Goal: Task Accomplishment & Management: Complete application form

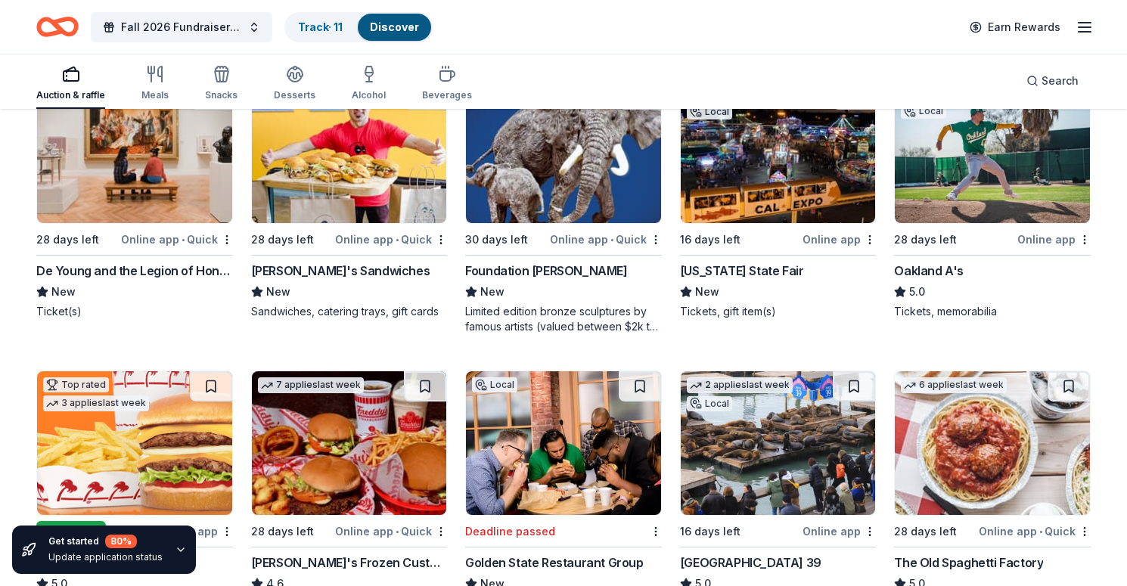
scroll to position [1368, 0]
click at [216, 16] on button "Fall 2026 Fundraiser for SFYC" at bounding box center [182, 27] width 182 height 30
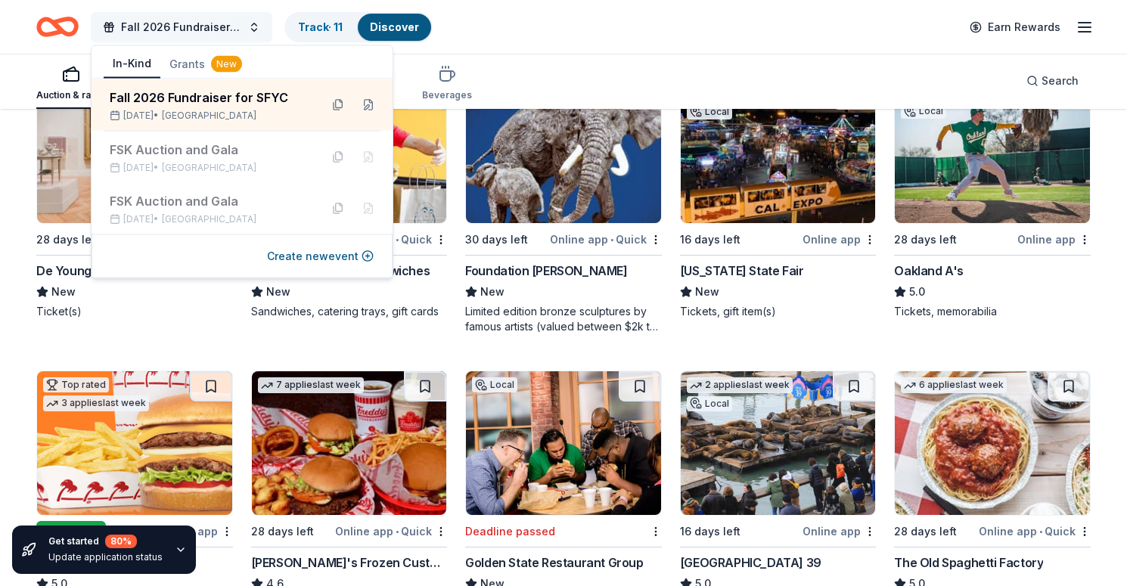
click at [216, 16] on button "Fall 2026 Fundraiser for SFYC" at bounding box center [182, 27] width 182 height 30
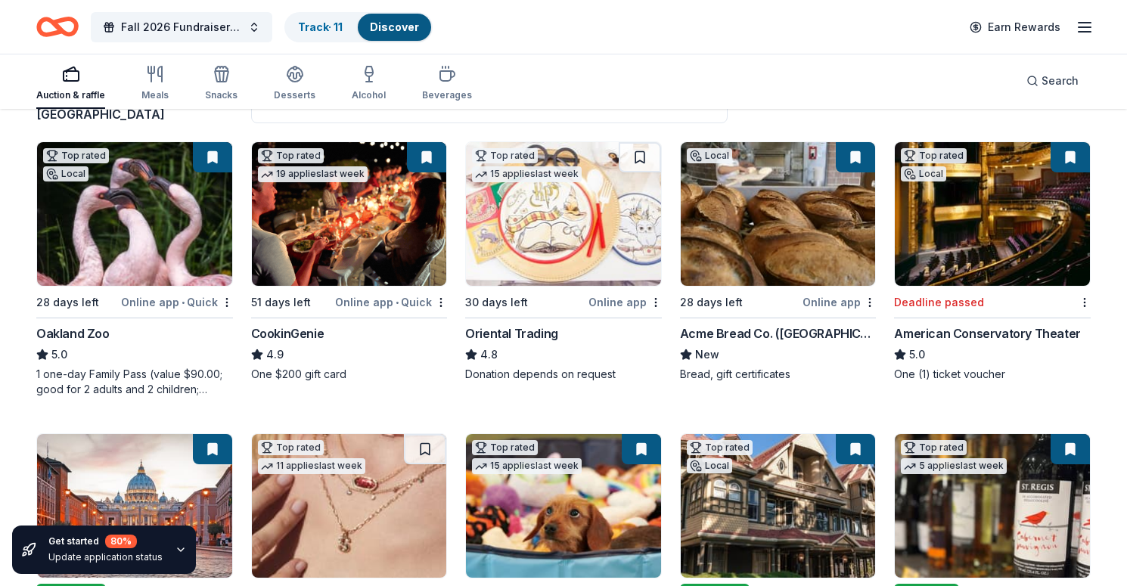
scroll to position [94, 0]
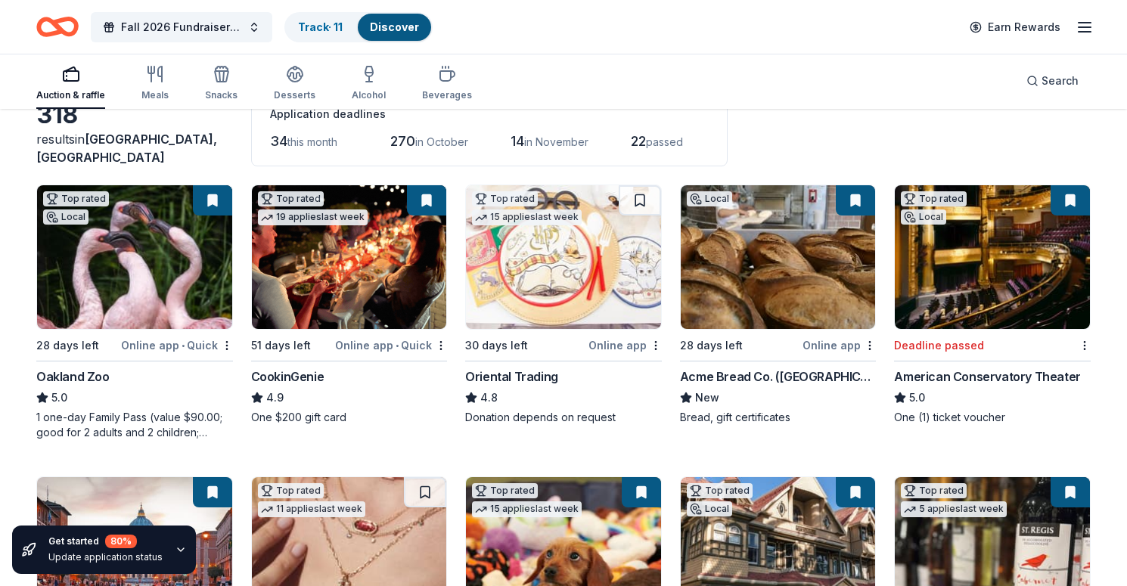
click at [1090, 23] on line "button" at bounding box center [1085, 23] width 12 height 0
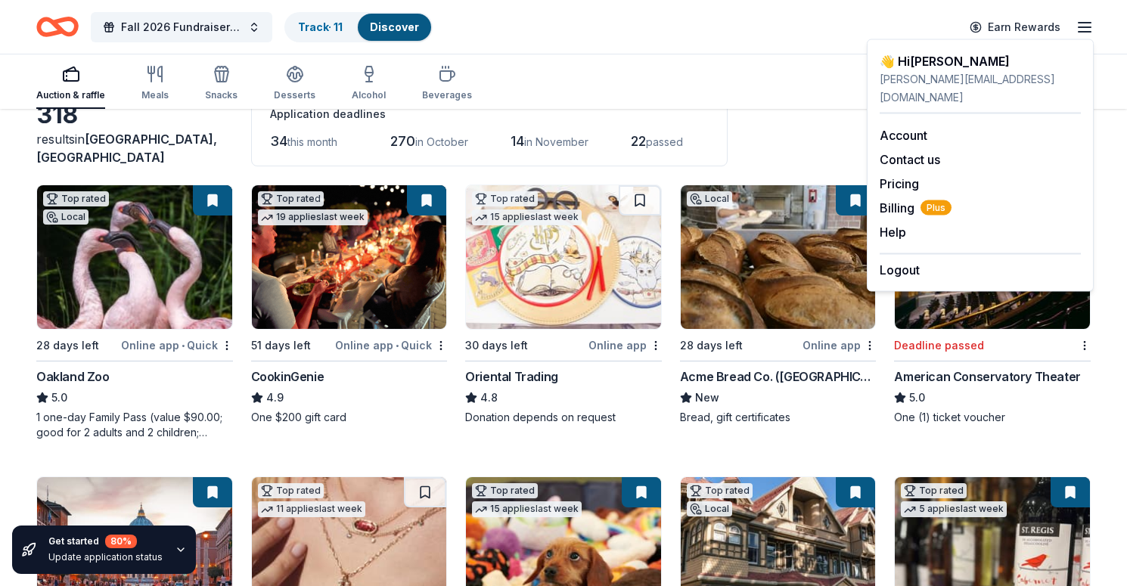
click at [611, 42] on div "Fall 2026 Fundraiser for SFYC Track · 11 Discover Earn Rewards" at bounding box center [563, 27] width 1055 height 36
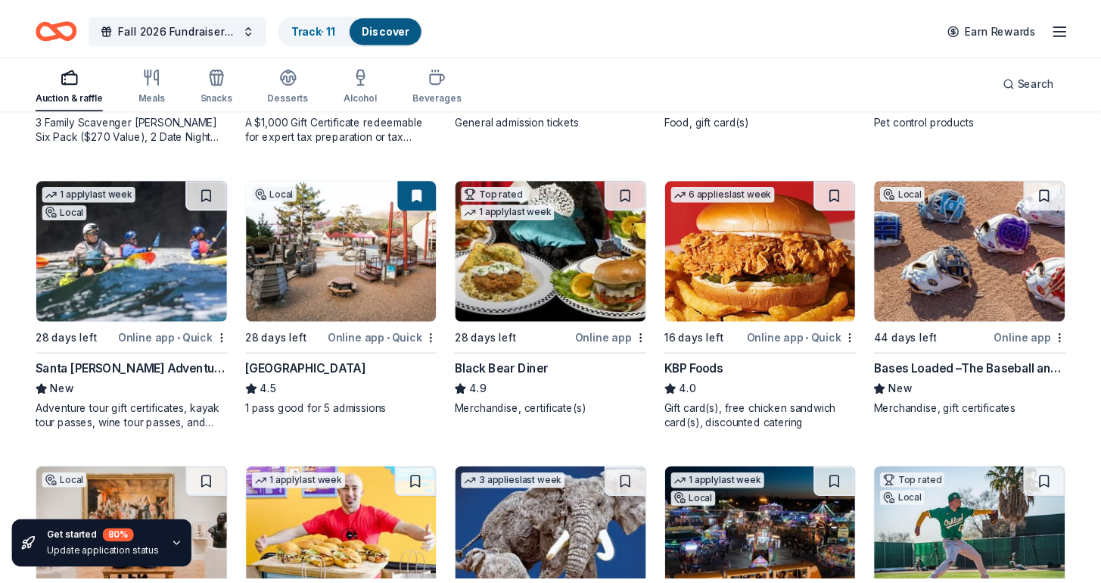
scroll to position [979, 0]
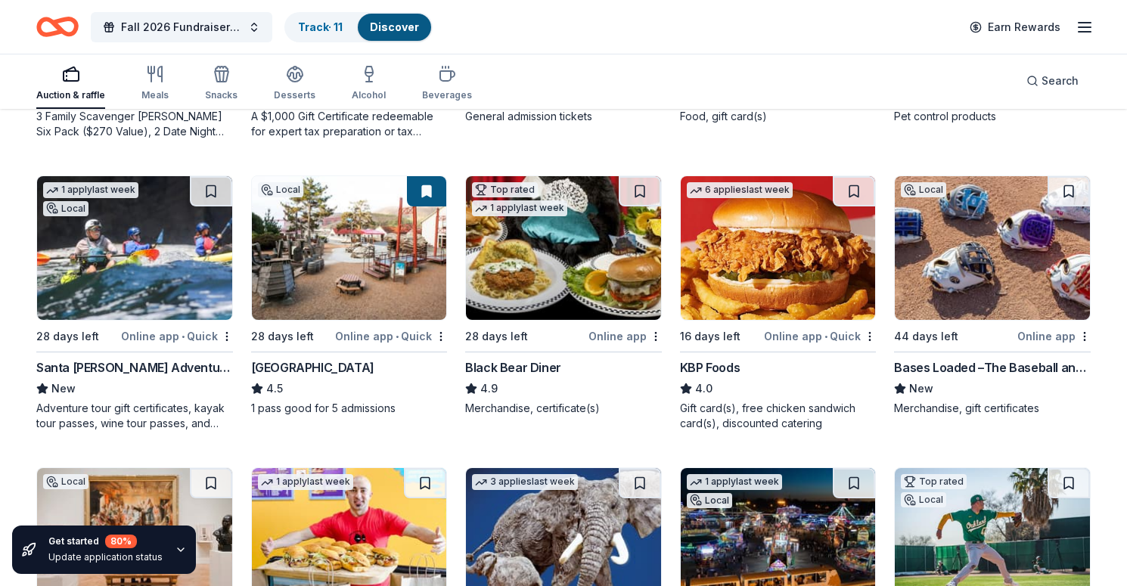
click at [166, 276] on img at bounding box center [134, 248] width 195 height 144
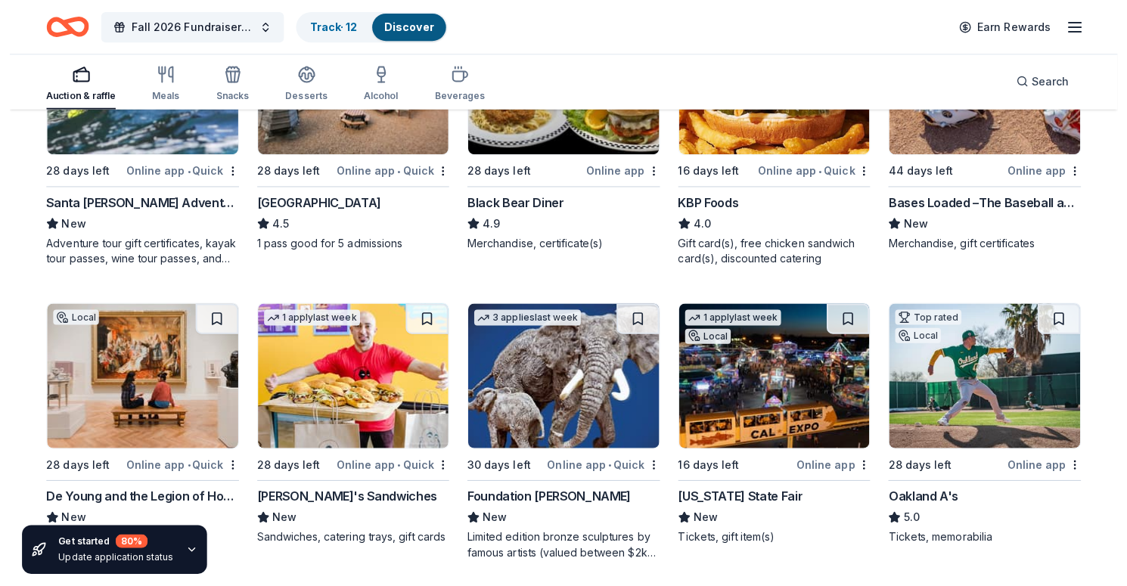
scroll to position [1173, 0]
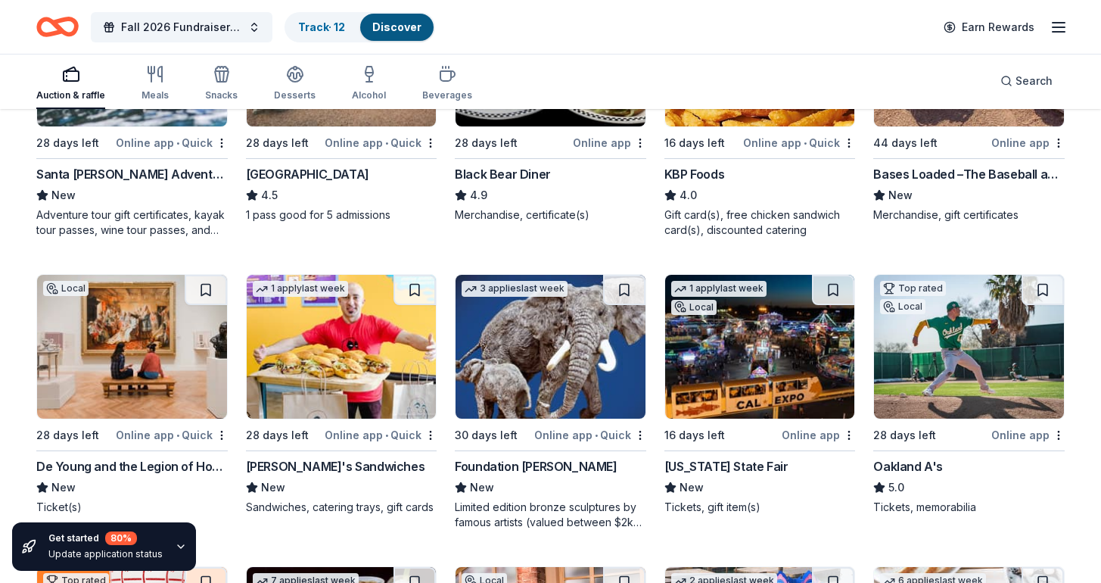
click at [178, 375] on img at bounding box center [132, 347] width 190 height 144
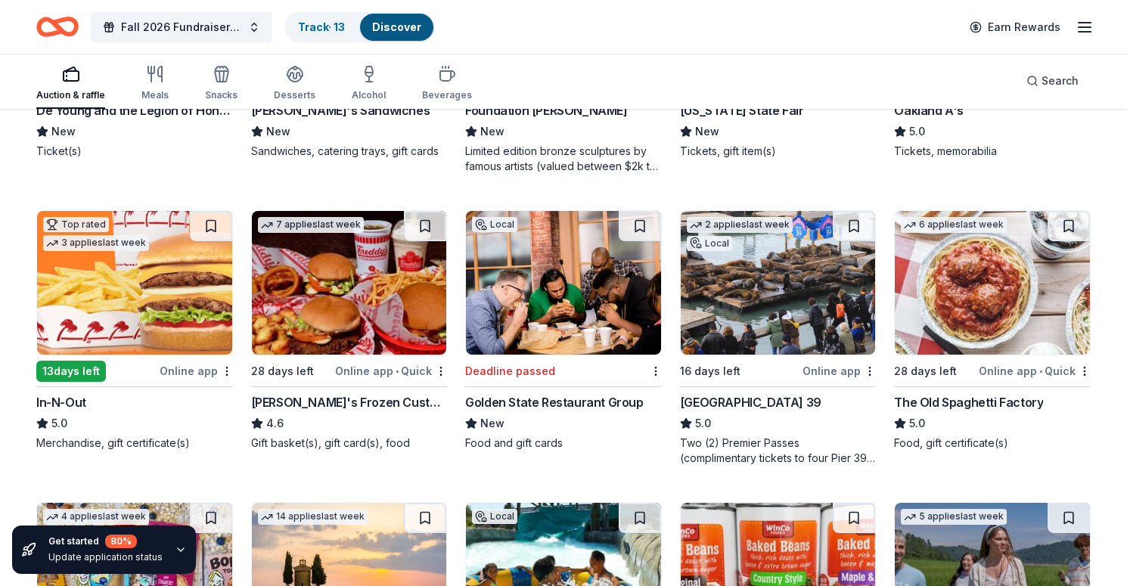
scroll to position [1547, 0]
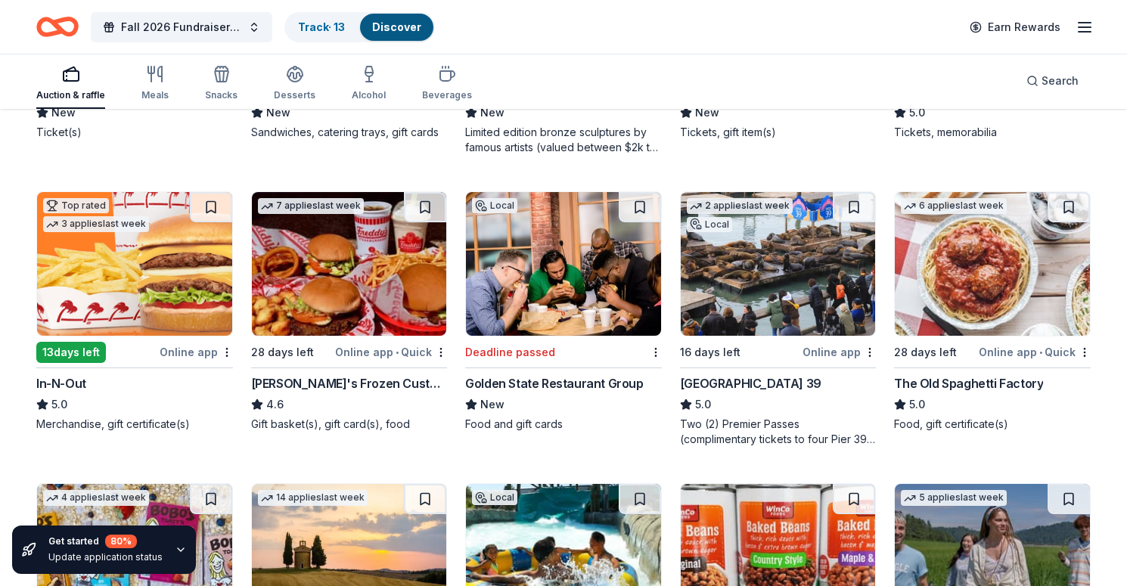
click at [819, 287] on img at bounding box center [778, 264] width 195 height 144
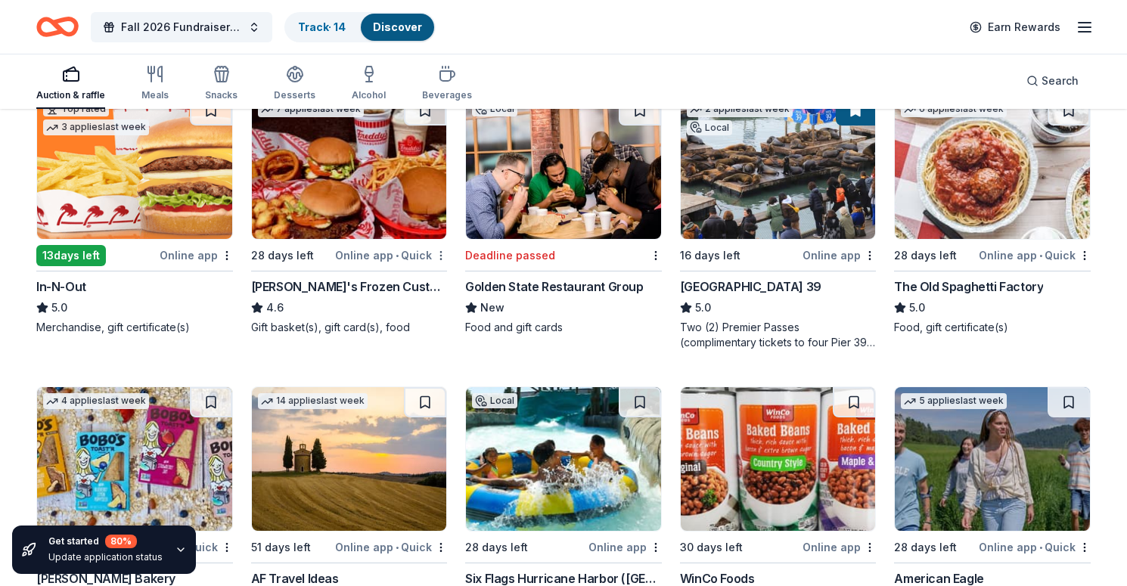
scroll to position [1685, 0]
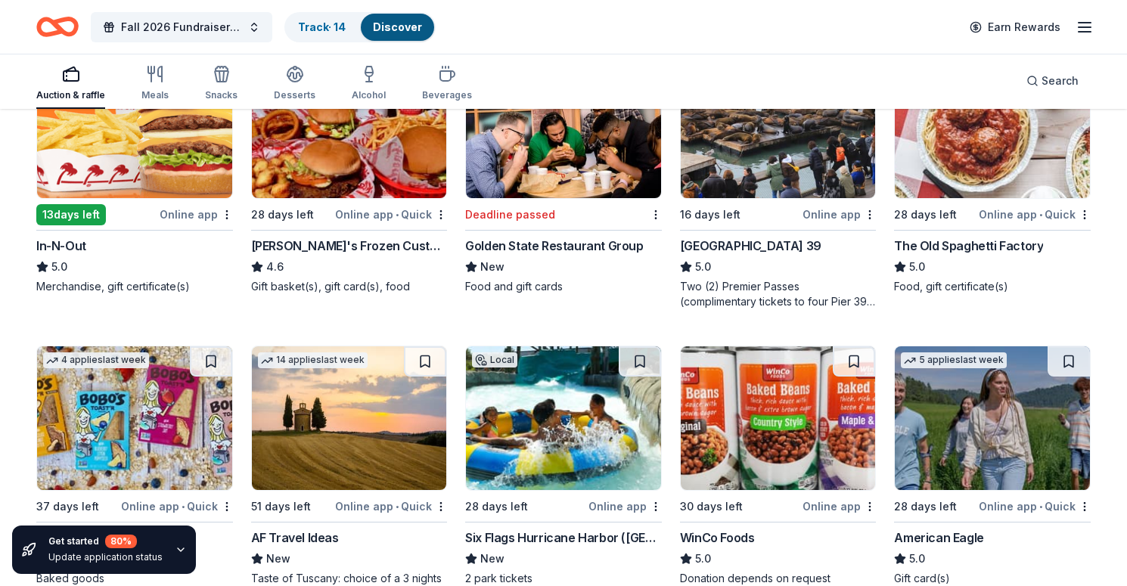
click at [1013, 157] on img at bounding box center [992, 126] width 195 height 144
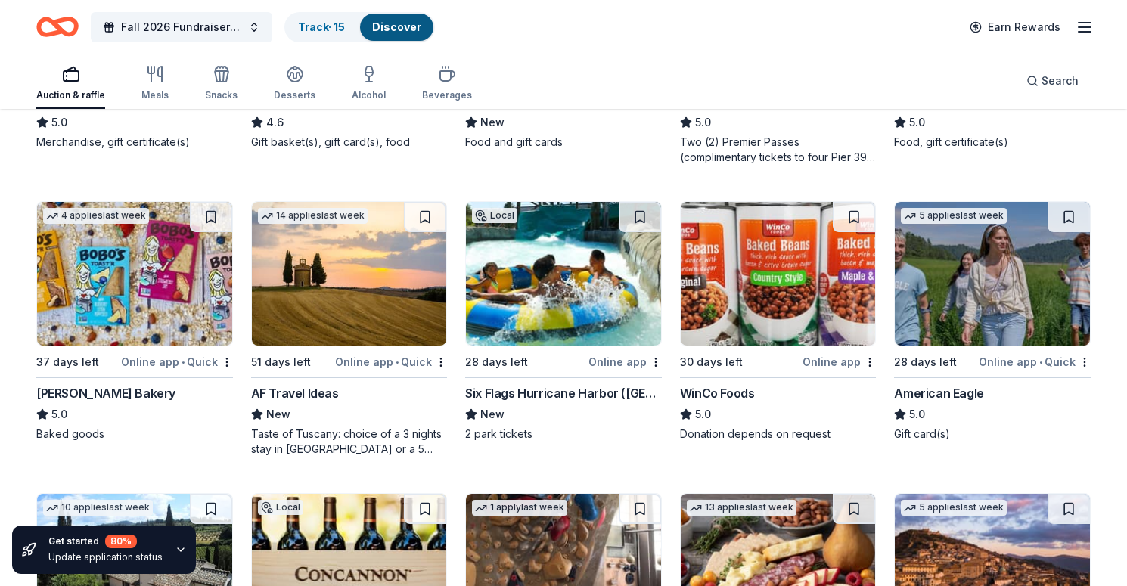
scroll to position [1848, 0]
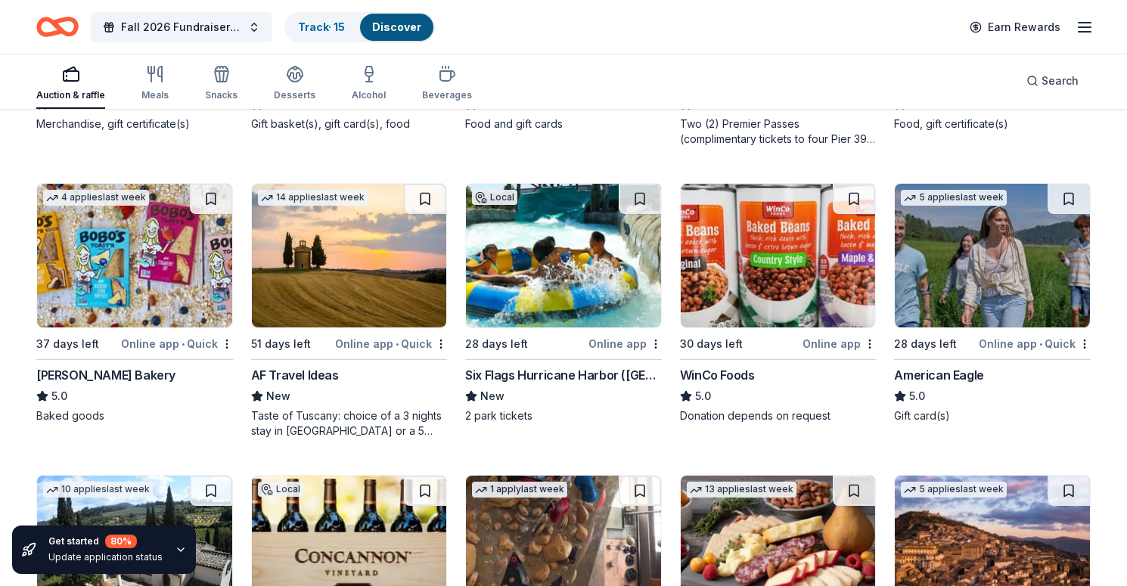
click at [356, 263] on img at bounding box center [349, 256] width 195 height 144
click at [594, 298] on img at bounding box center [563, 256] width 195 height 144
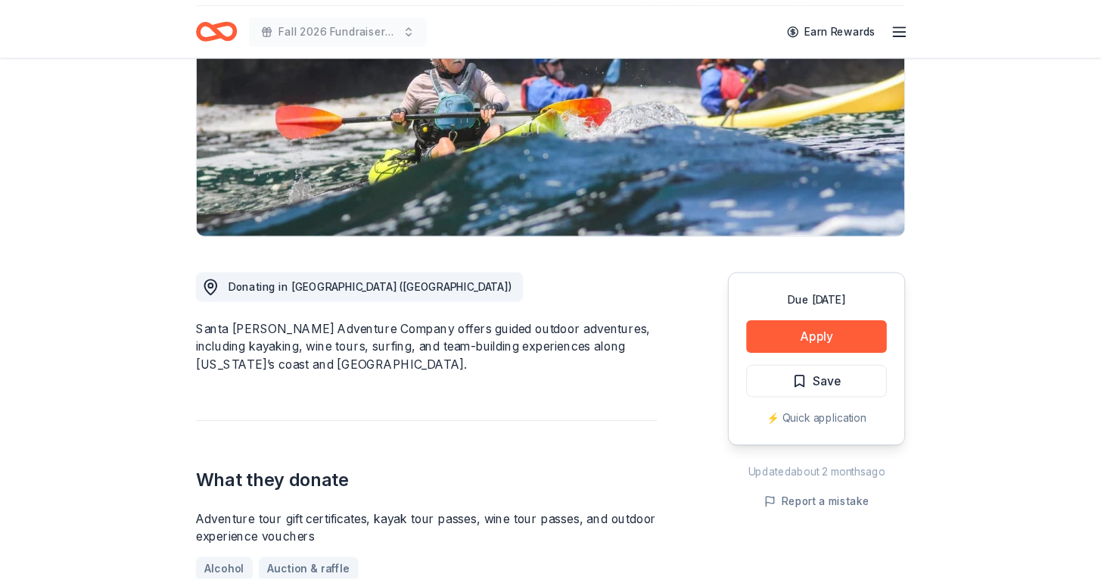
scroll to position [135, 0]
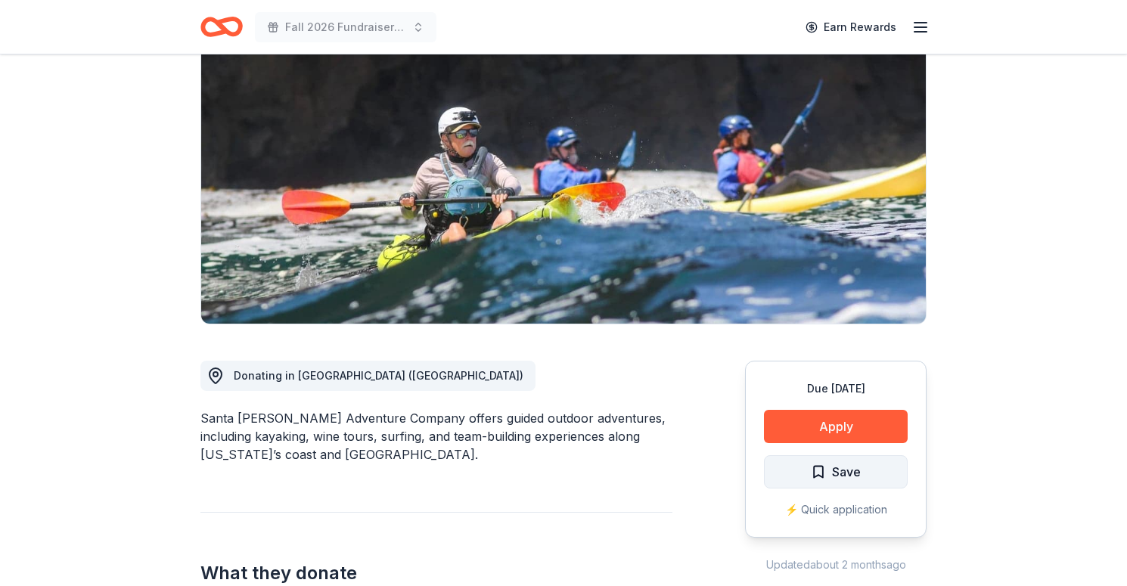
click at [842, 476] on span "Save" at bounding box center [846, 472] width 29 height 20
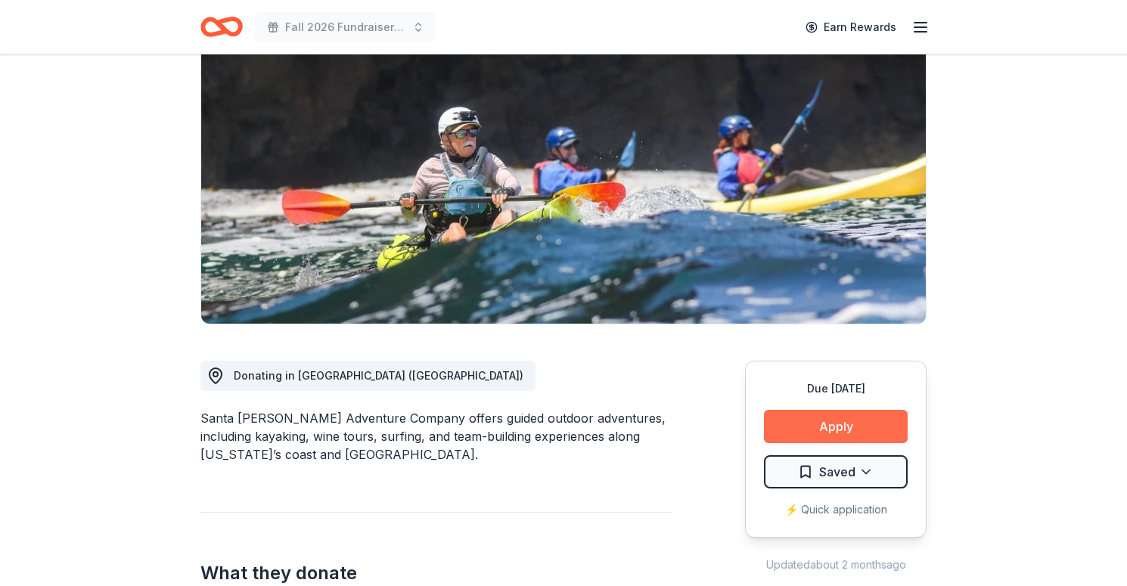
click at [860, 428] on button "Apply" at bounding box center [836, 426] width 144 height 33
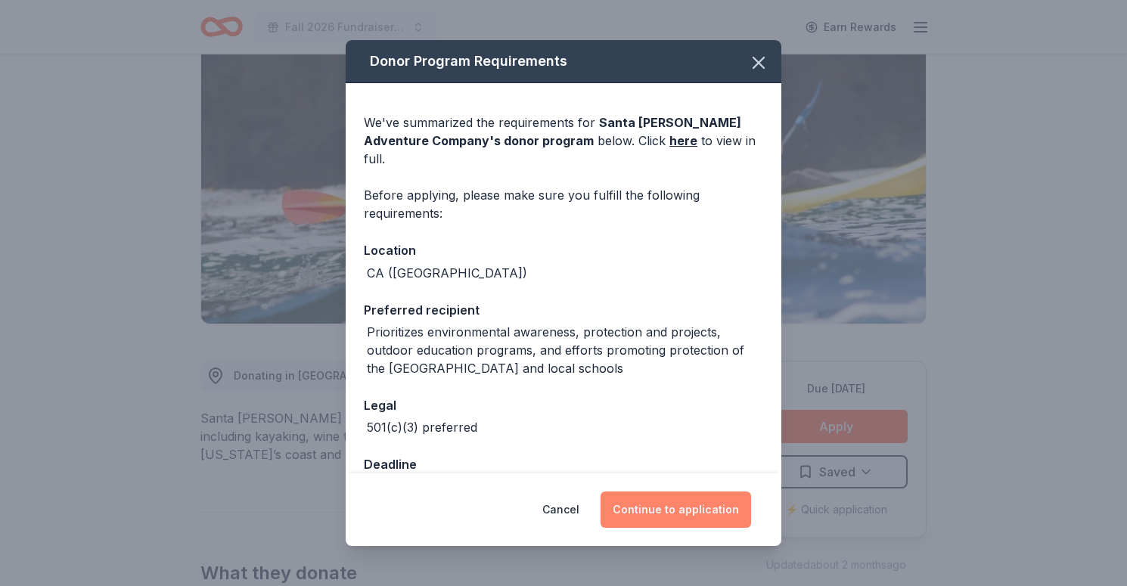
click at [668, 511] on button "Continue to application" at bounding box center [676, 510] width 151 height 36
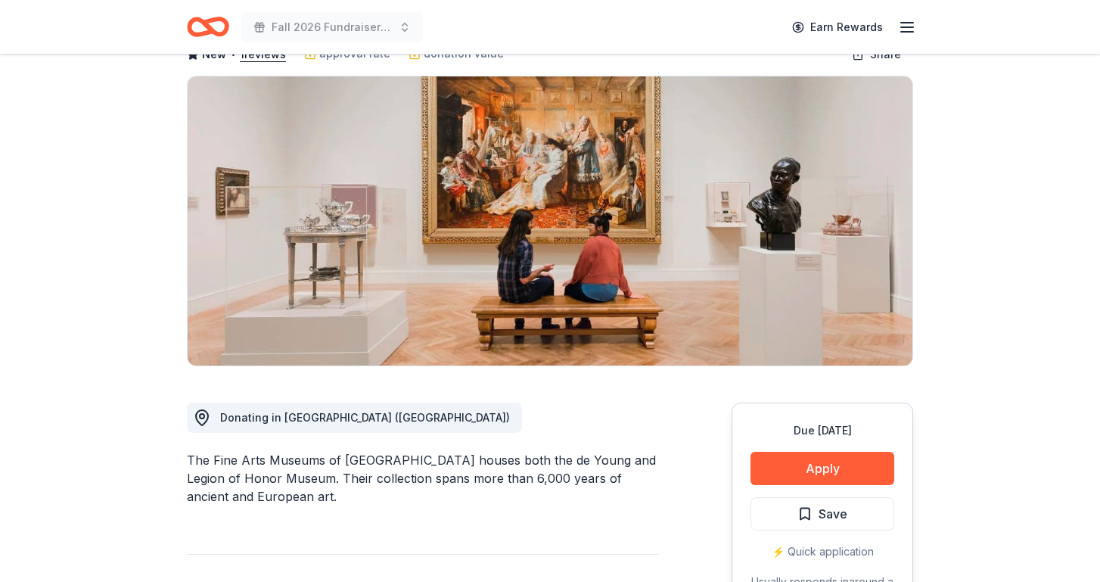
scroll to position [182, 0]
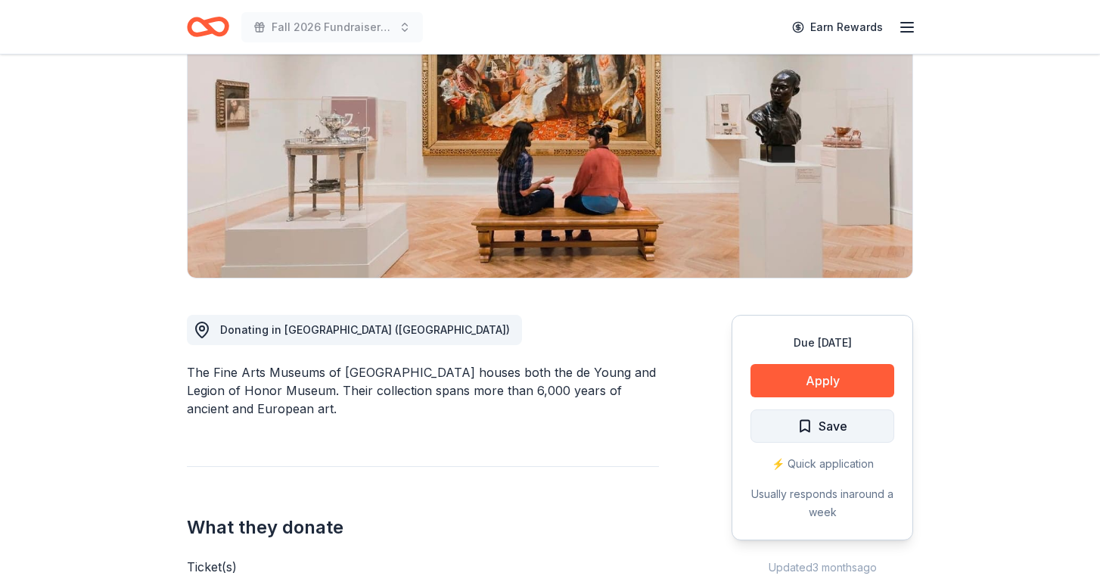
click at [844, 429] on span "Save" at bounding box center [833, 426] width 29 height 20
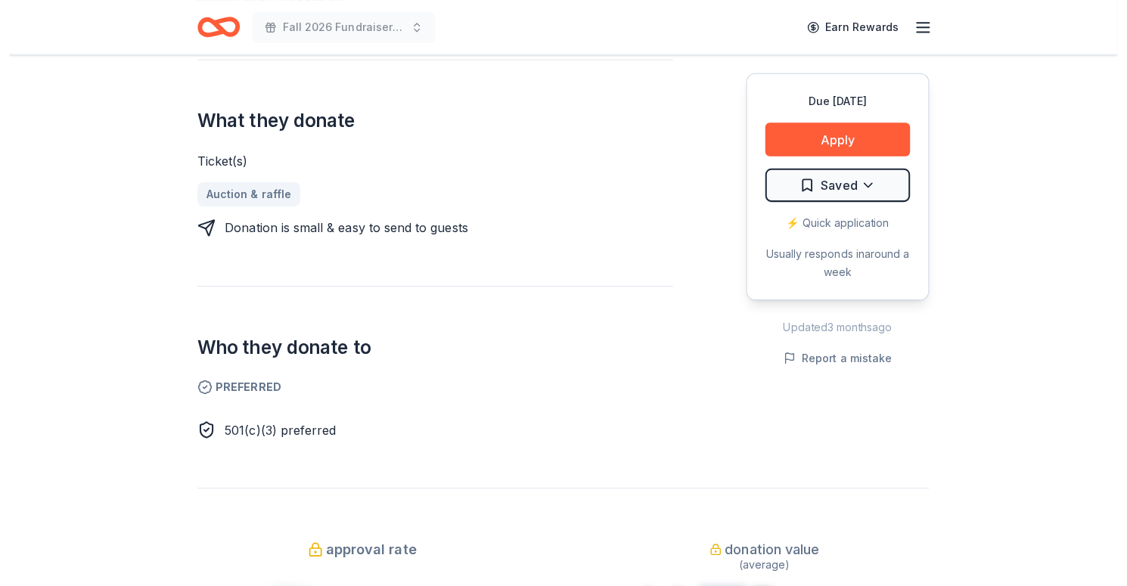
scroll to position [591, 0]
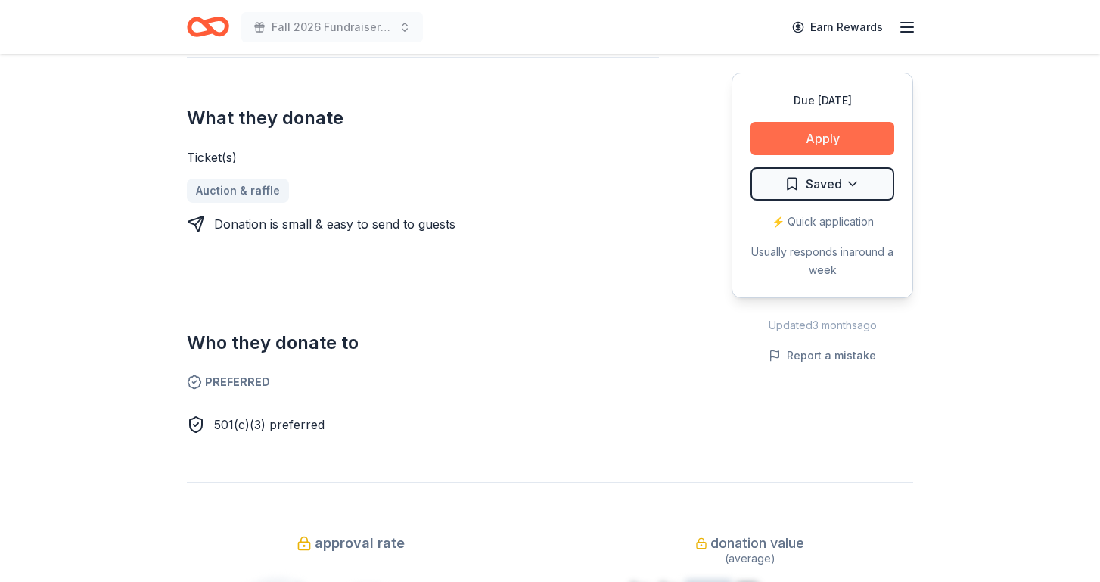
click at [836, 134] on button "Apply" at bounding box center [823, 138] width 144 height 33
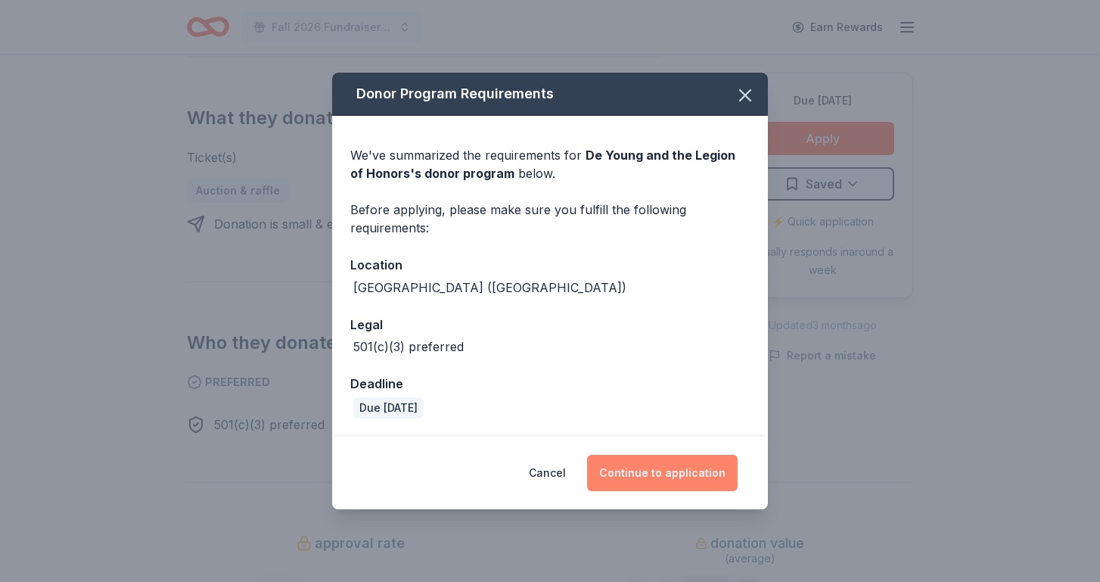
click at [651, 484] on button "Continue to application" at bounding box center [662, 473] width 151 height 36
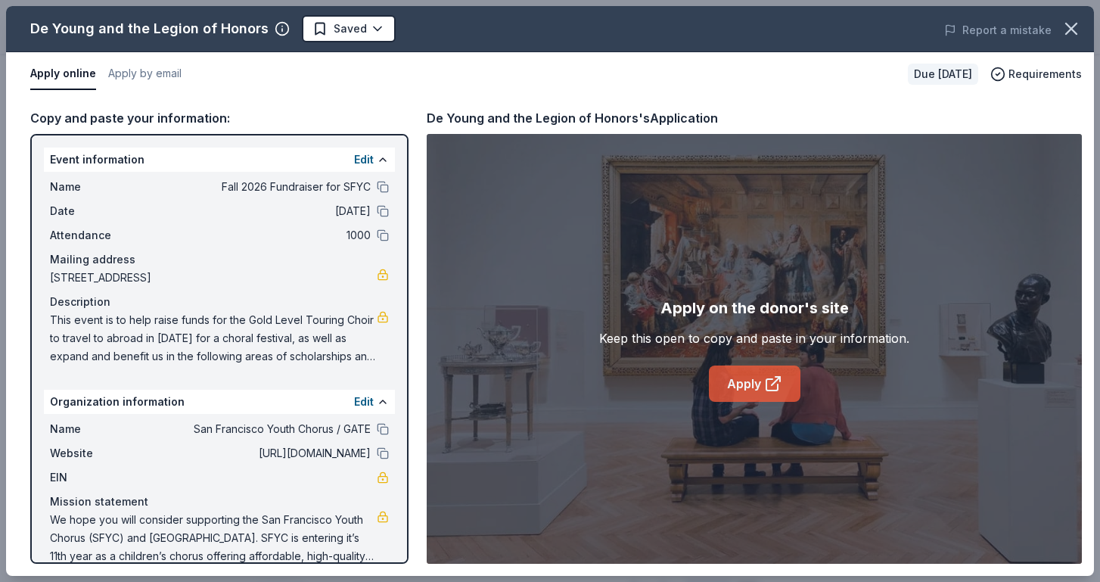
click at [760, 386] on link "Apply" at bounding box center [755, 383] width 92 height 36
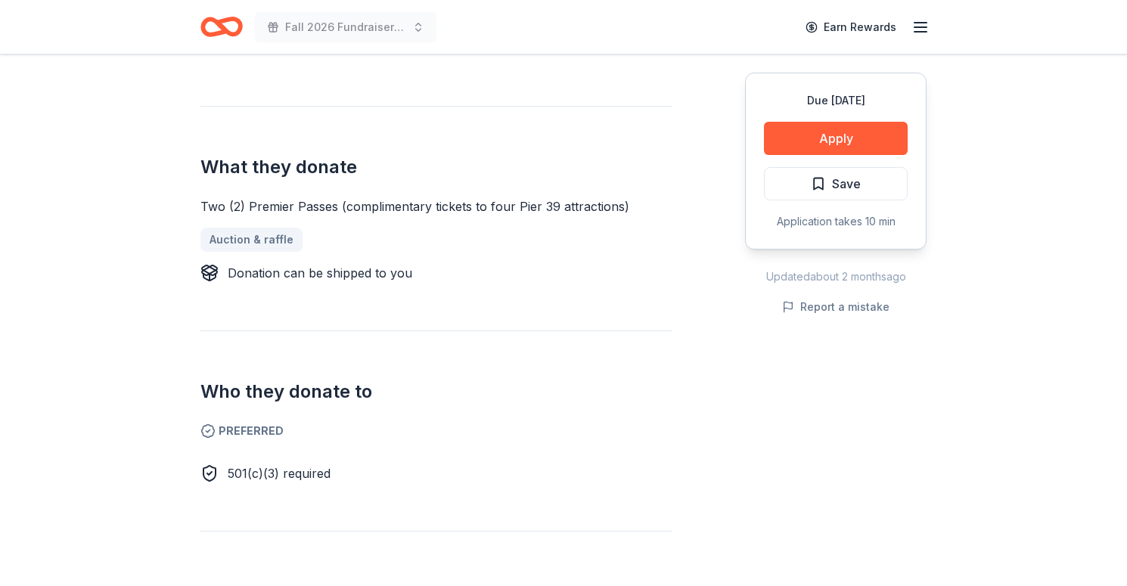
scroll to position [561, 0]
click at [847, 176] on span "Save" at bounding box center [846, 184] width 29 height 20
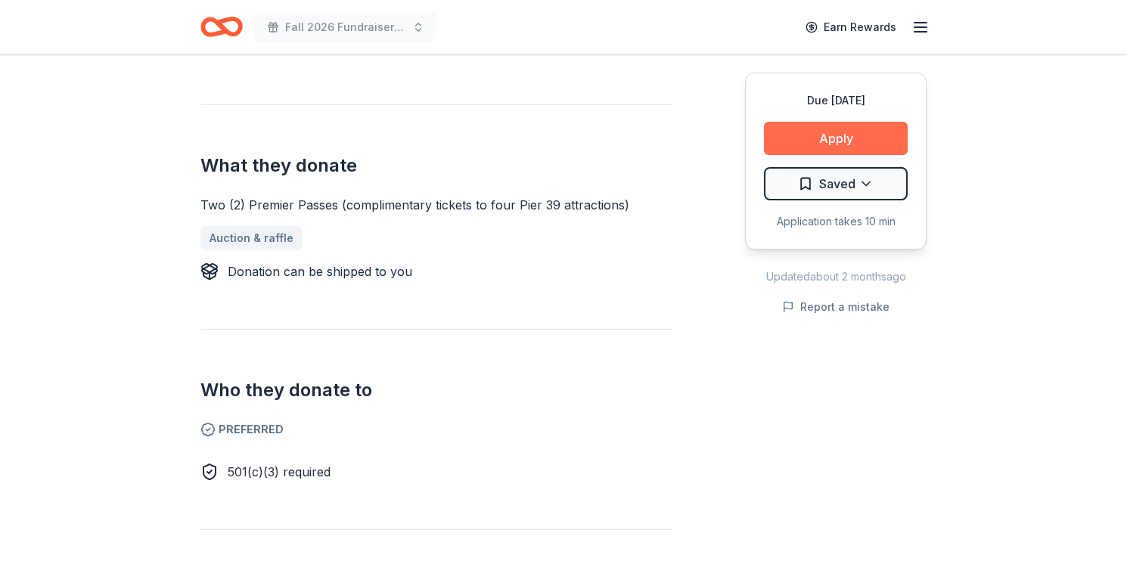
click at [843, 133] on button "Apply" at bounding box center [836, 138] width 144 height 33
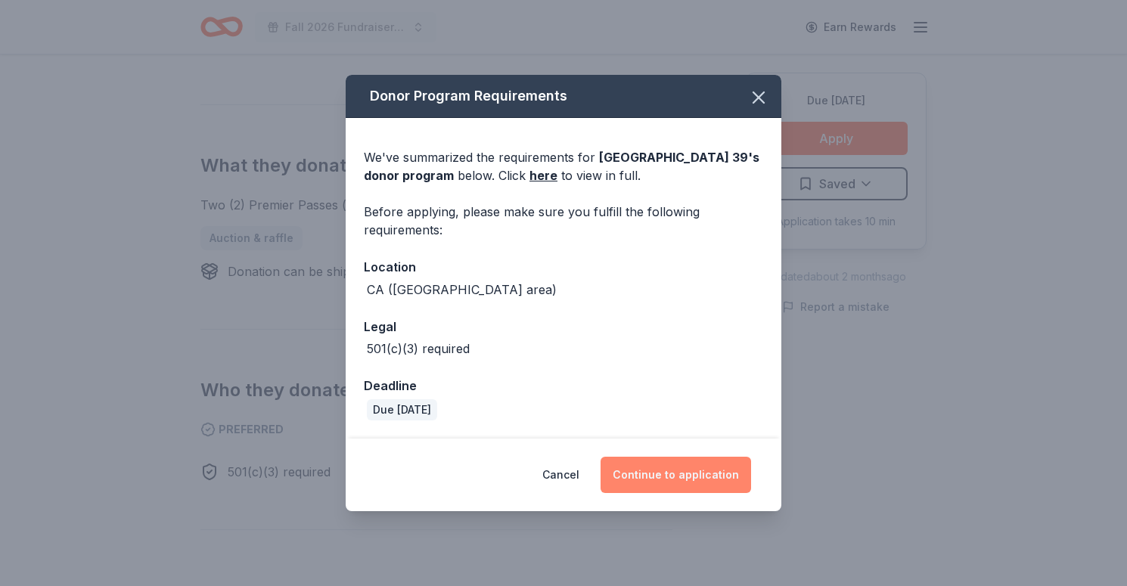
click at [689, 480] on button "Continue to application" at bounding box center [676, 475] width 151 height 36
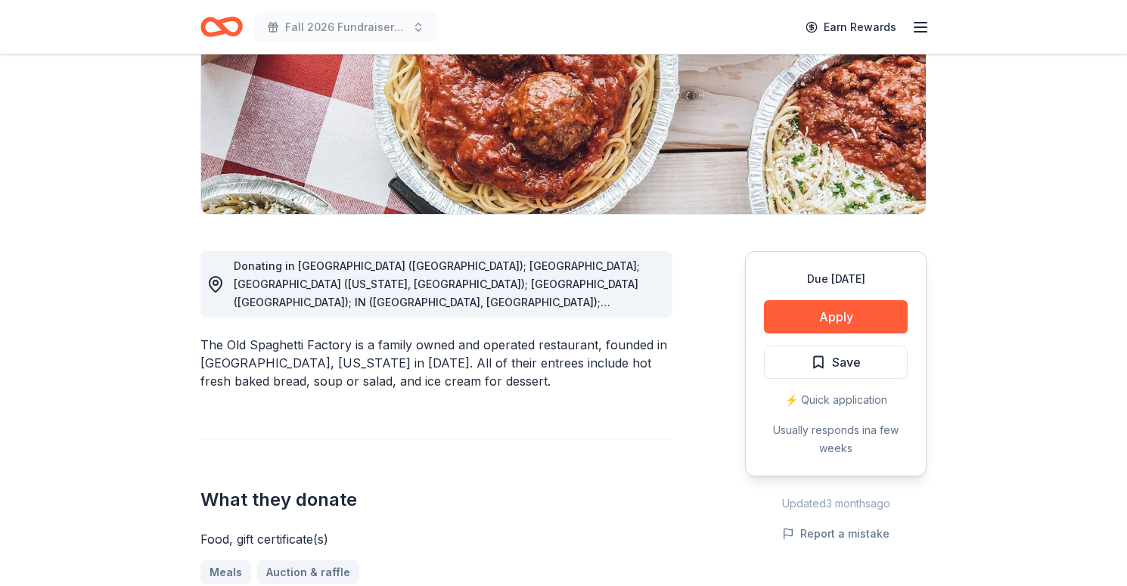
scroll to position [244, 0]
click at [851, 361] on span "Save" at bounding box center [846, 363] width 29 height 20
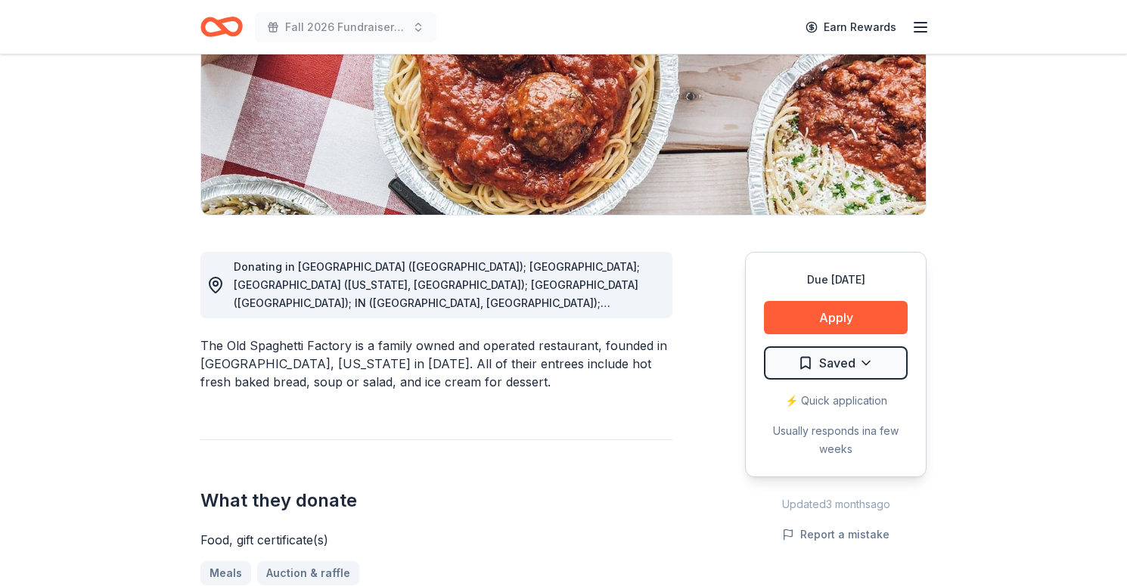
click at [851, 342] on html "Fall 2026 Fundraiser for SFYC Earn Rewards Due in 28 days Share The Old Spaghet…" at bounding box center [563, 49] width 1127 height 586
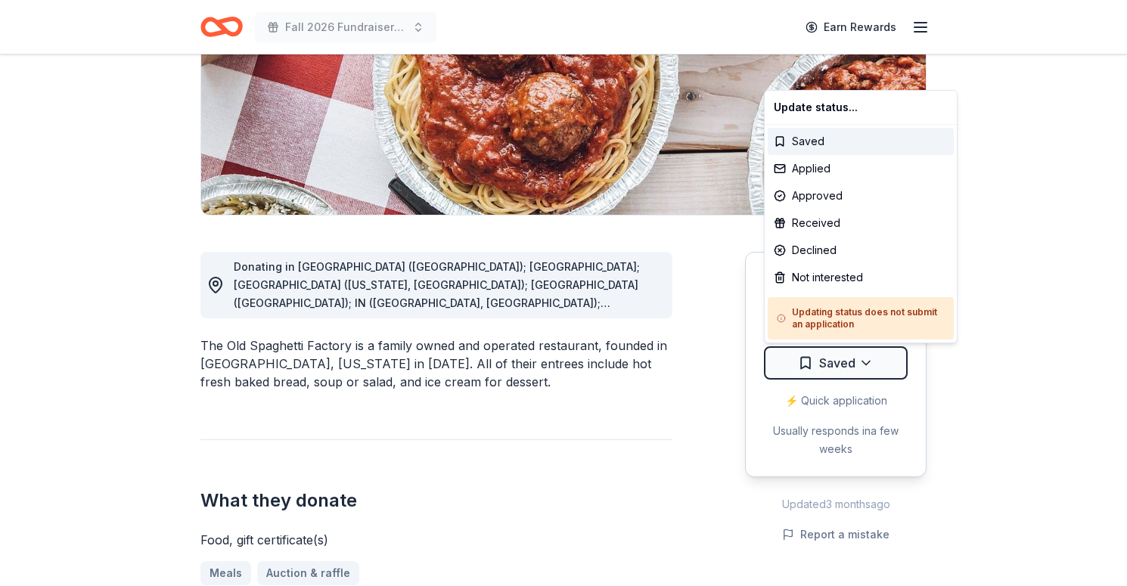
click at [851, 342] on html "Fall 2026 Fundraiser for SFYC Earn Rewards Due in 28 days Share The Old Spaghet…" at bounding box center [563, 49] width 1127 height 586
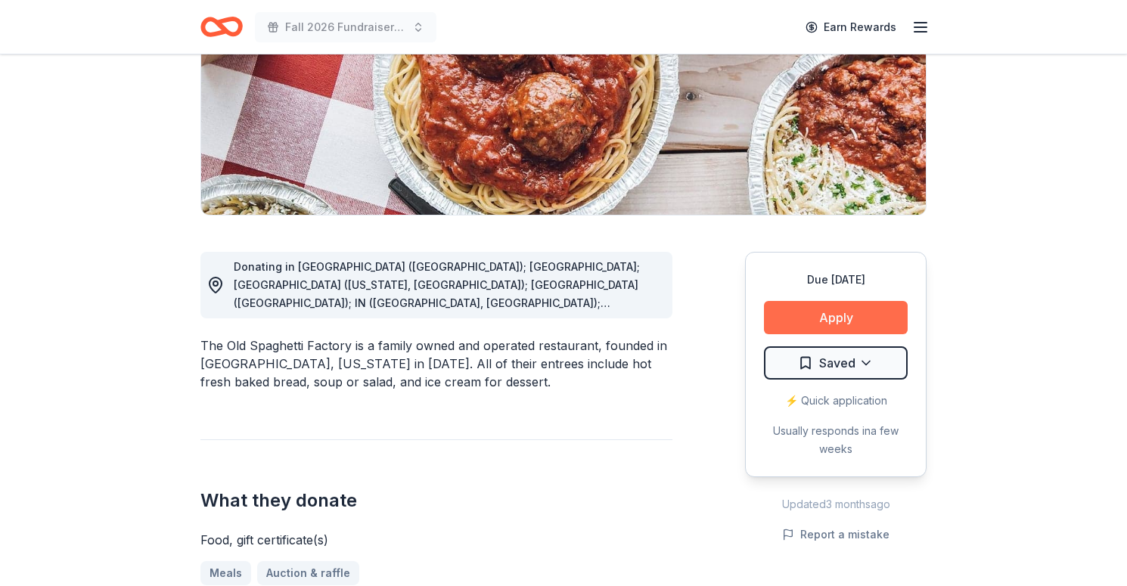
click at [863, 323] on button "Apply" at bounding box center [836, 317] width 144 height 33
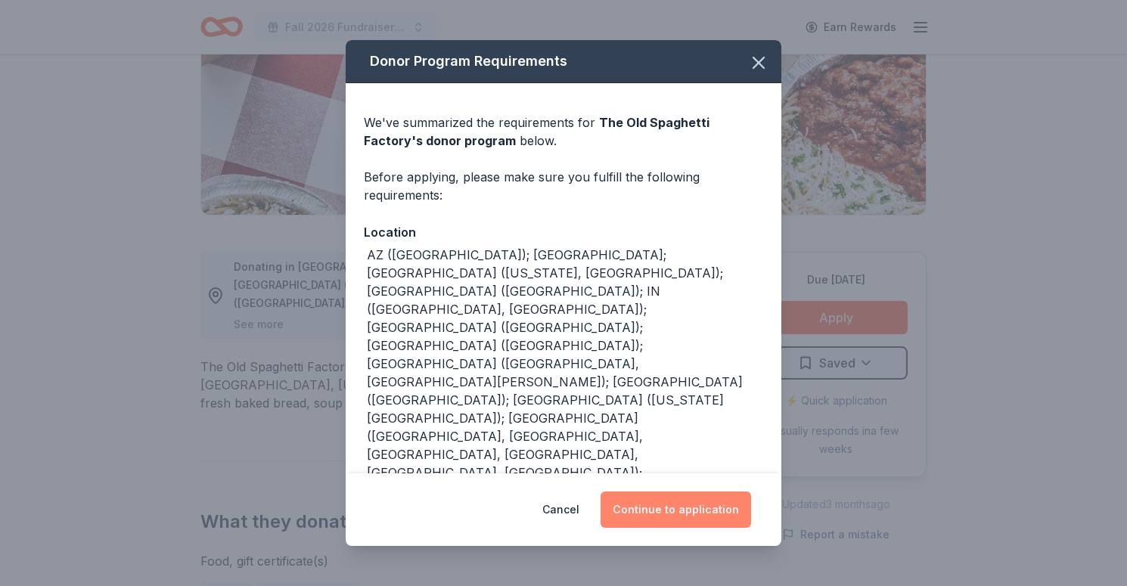
click at [676, 492] on button "Continue to application" at bounding box center [676, 510] width 151 height 36
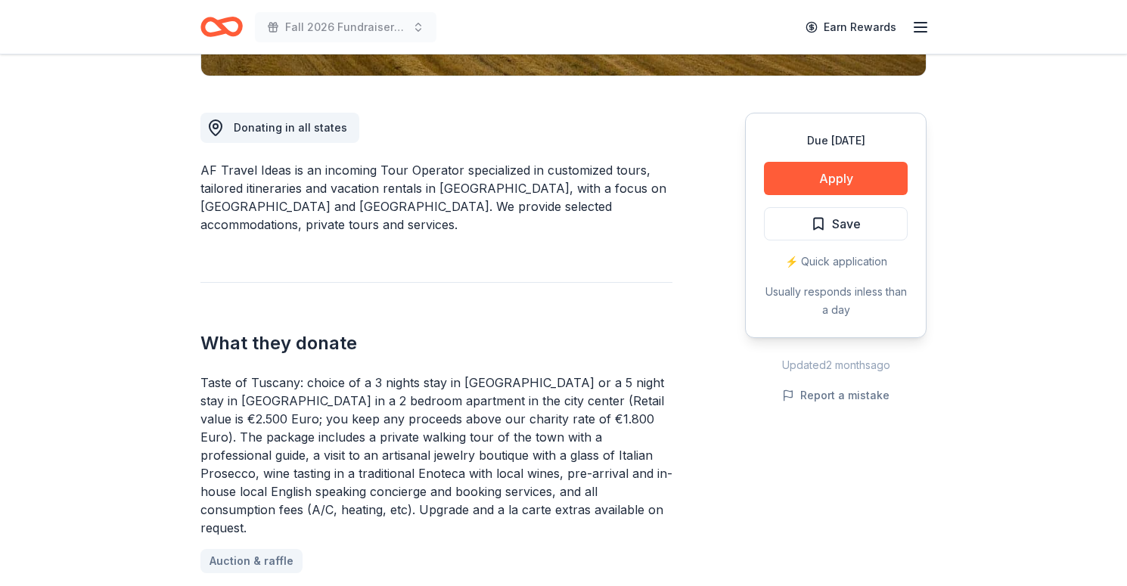
scroll to position [385, 0]
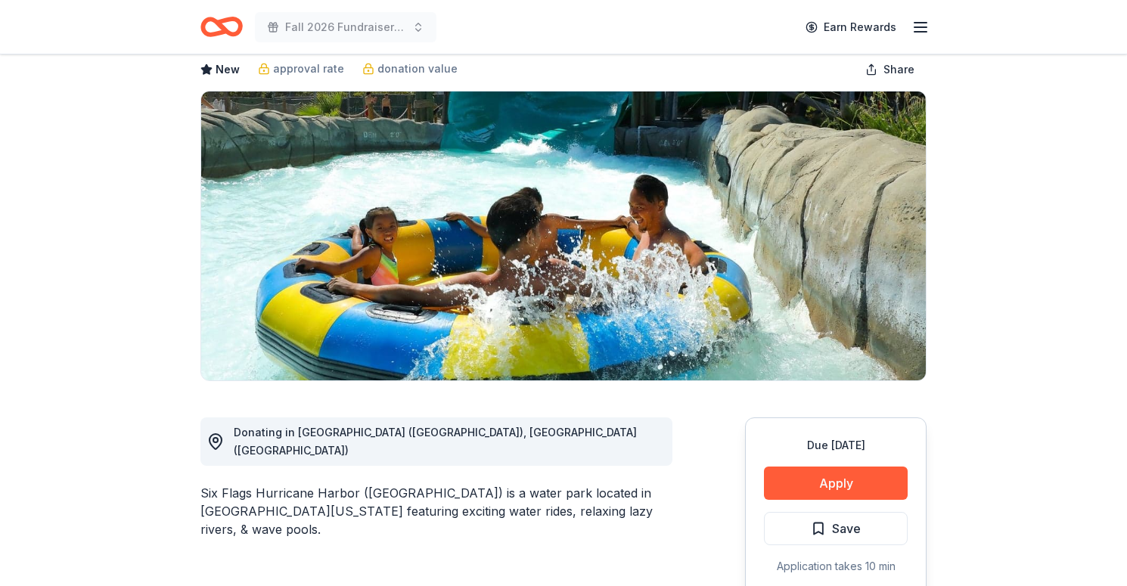
scroll to position [122, 0]
